Goal: Navigation & Orientation: Understand site structure

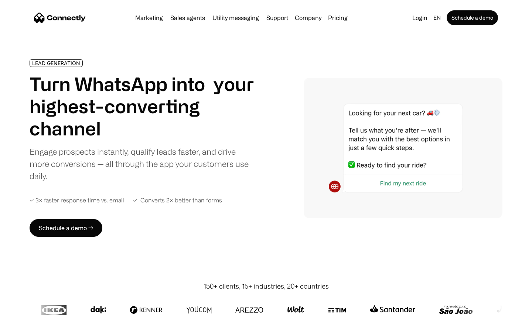
scroll to position [2487, 0]
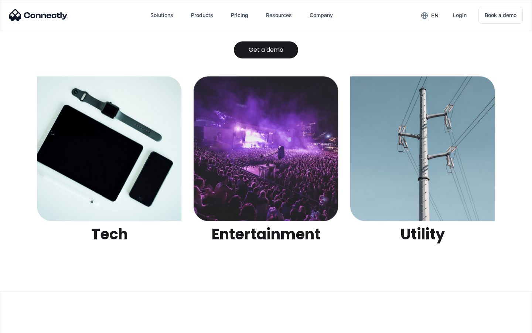
scroll to position [2332, 0]
